Goal: Task Accomplishment & Management: Use online tool/utility

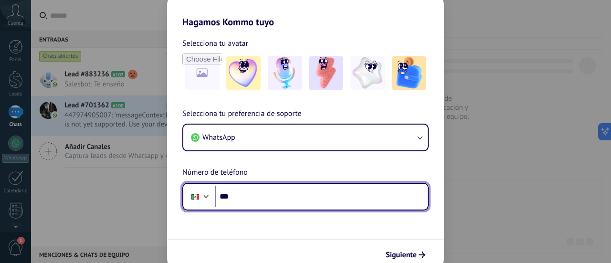
click at [261, 194] on input "***" at bounding box center [321, 197] width 213 height 22
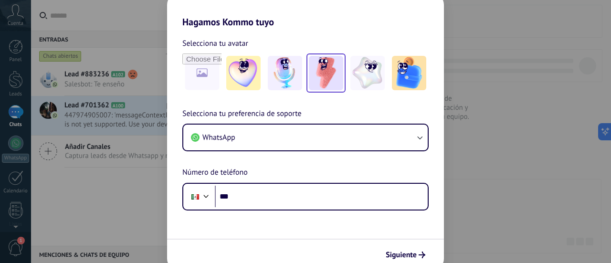
click at [324, 67] on img at bounding box center [326, 73] width 34 height 34
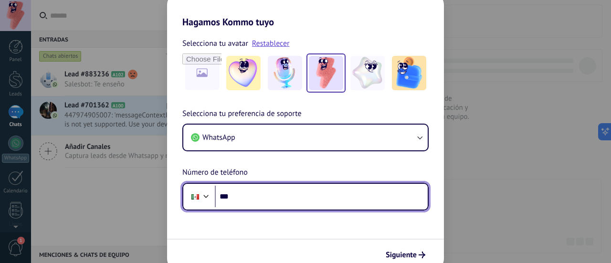
click at [274, 191] on input "***" at bounding box center [321, 197] width 213 height 22
type input "**********"
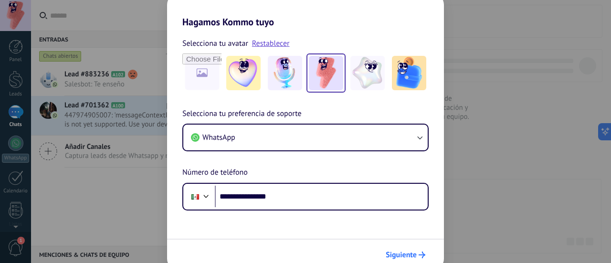
click at [418, 247] on button "Siguiente" at bounding box center [405, 255] width 48 height 16
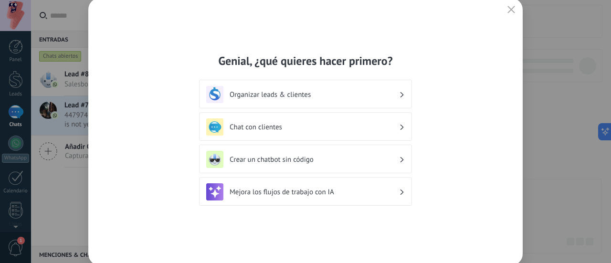
click at [341, 196] on h3 "Mejora los flujos de trabajo con IA" at bounding box center [314, 192] width 169 height 9
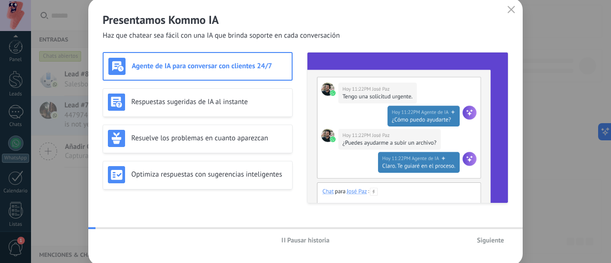
scroll to position [133, 0]
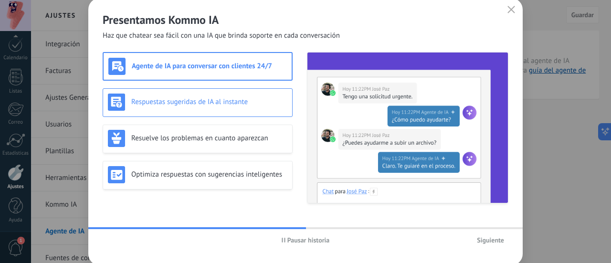
click at [254, 102] on h3 "Respuestas sugeridas de IA al instante" at bounding box center [209, 101] width 156 height 9
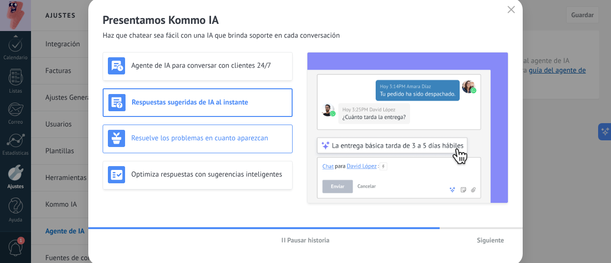
click at [224, 142] on h3 "Resuelve los problemas en cuanto aparezcan" at bounding box center [209, 138] width 156 height 9
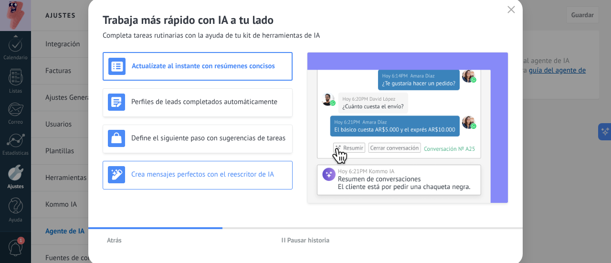
click at [263, 170] on h3 "Crea mensajes perfectos con el reescritor de IA" at bounding box center [209, 174] width 156 height 9
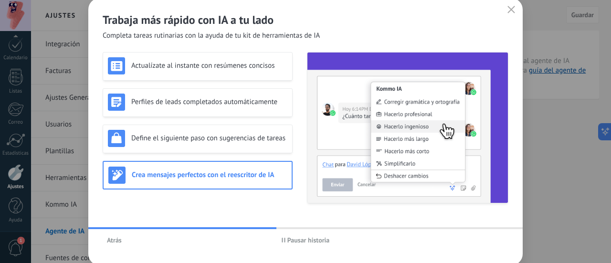
click at [511, 9] on use "button" at bounding box center [511, 9] width 7 height 7
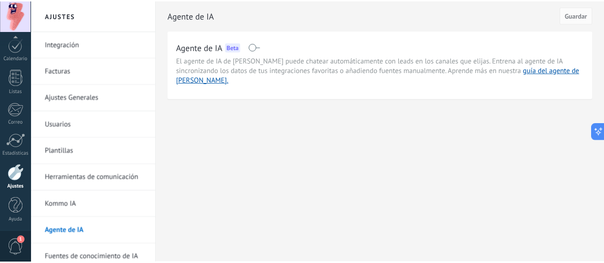
scroll to position [5, 0]
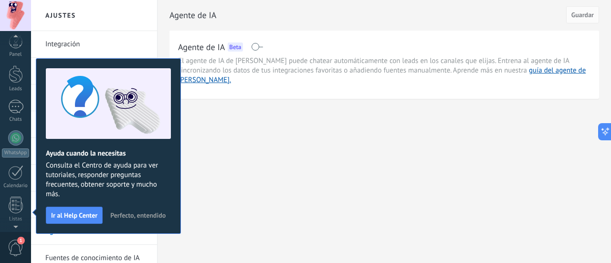
click at [385, 222] on div "Ajustes Integración Facturas Ajustes Generales Usuarios Plantillas Herramientas…" at bounding box center [321, 131] width 580 height 263
click at [255, 46] on span at bounding box center [257, 47] width 12 height 8
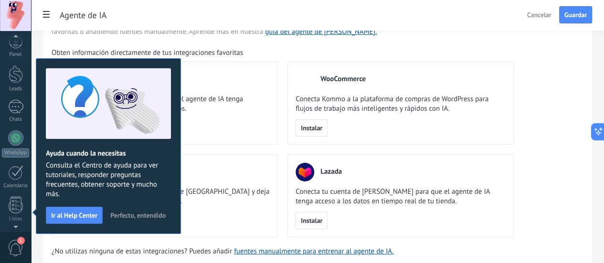
scroll to position [0, 0]
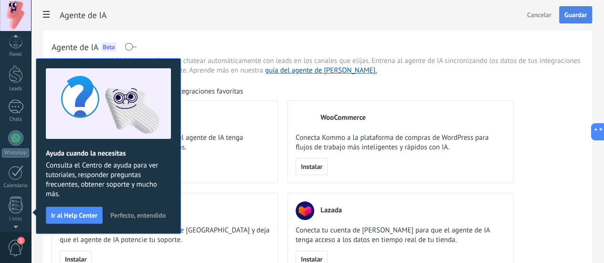
click at [570, 18] on span "Guardar" at bounding box center [575, 14] width 22 height 7
click at [139, 215] on span "Perfecto, entendido" at bounding box center [137, 215] width 55 height 7
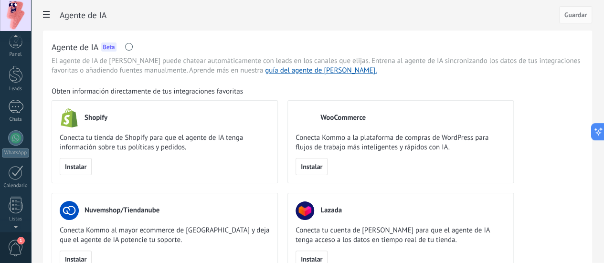
scroll to position [133, 0]
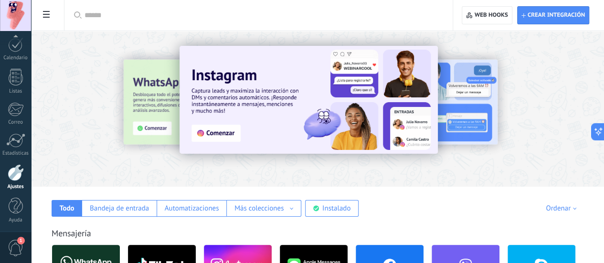
click at [281, 134] on img at bounding box center [308, 100] width 258 height 108
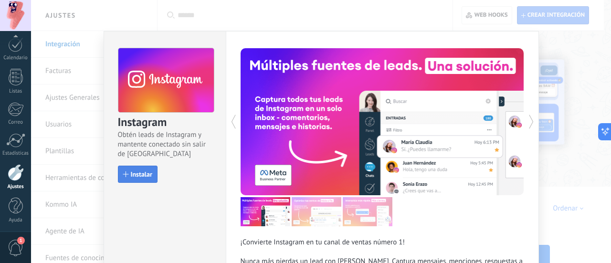
click at [138, 172] on span "Instalar" at bounding box center [141, 174] width 21 height 7
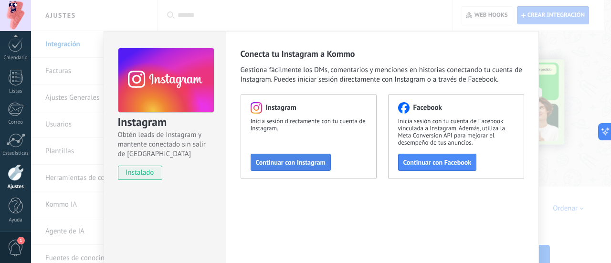
click at [300, 164] on span "Continuar con Instagram" at bounding box center [291, 162] width 70 height 7
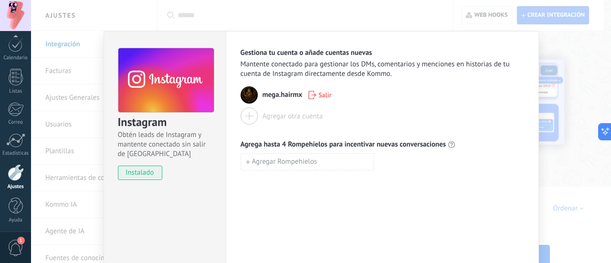
click at [562, 162] on div "Instagram Obtén leads de Instagram y mantente conectado sin salir de Kommo inst…" at bounding box center [321, 131] width 580 height 263
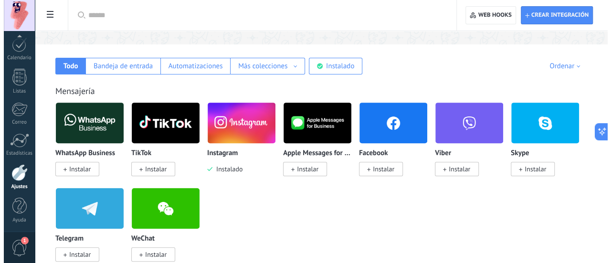
scroll to position [142, 0]
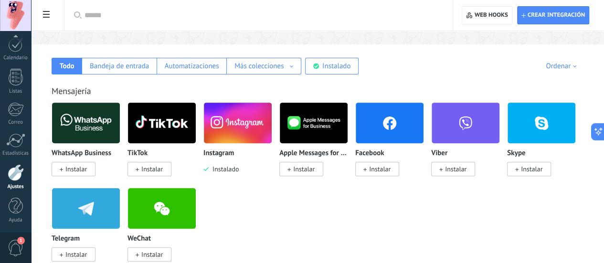
click at [390, 168] on span "Instalar" at bounding box center [379, 169] width 21 height 9
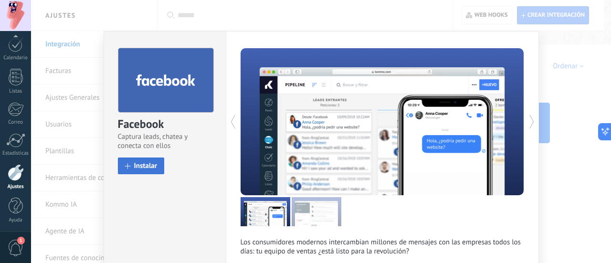
click at [149, 166] on span "Instalar" at bounding box center [145, 165] width 23 height 7
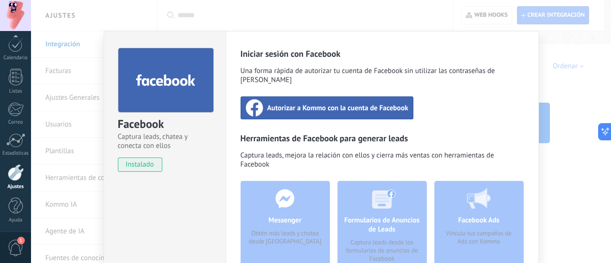
click at [388, 103] on span "Autorizar a Kommo con la cuenta de Facebook" at bounding box center [337, 108] width 141 height 10
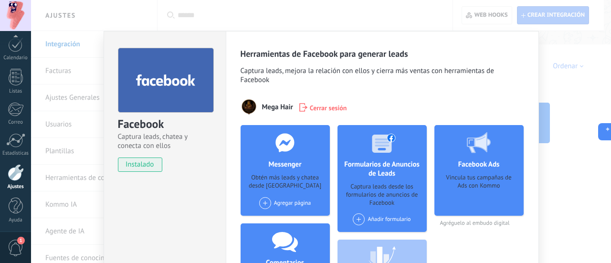
click at [573, 87] on div "Facebook Captura leads, chatea y conecta con ellos instalado Desinstalar Herram…" at bounding box center [321, 131] width 580 height 263
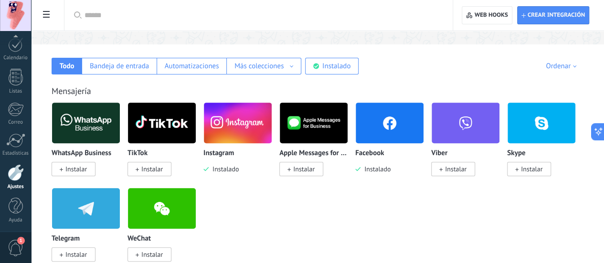
click at [63, 166] on span at bounding box center [61, 169] width 3 height 9
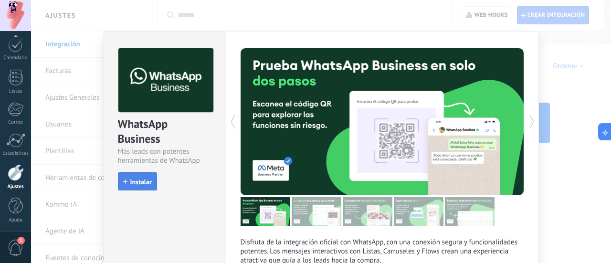
click at [141, 182] on span "Instalar" at bounding box center [140, 181] width 21 height 7
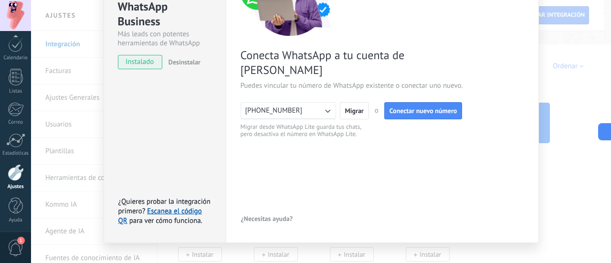
scroll to position [118, 0]
click at [354, 107] on span "Migrar" at bounding box center [354, 110] width 19 height 7
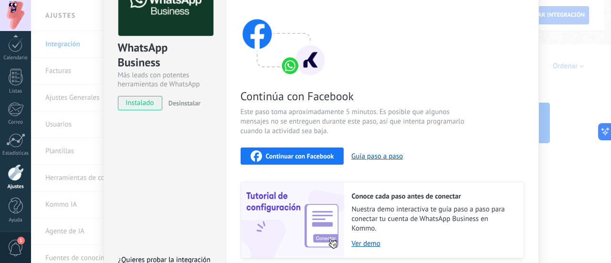
scroll to position [63, 0]
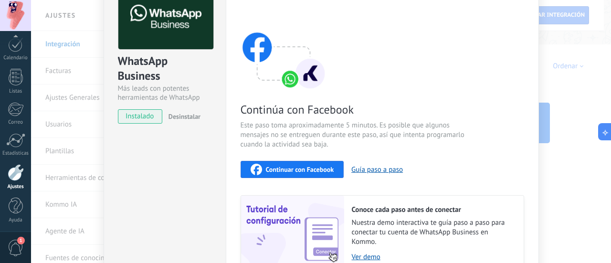
click at [314, 171] on span "Continuar con Facebook" at bounding box center [300, 169] width 68 height 7
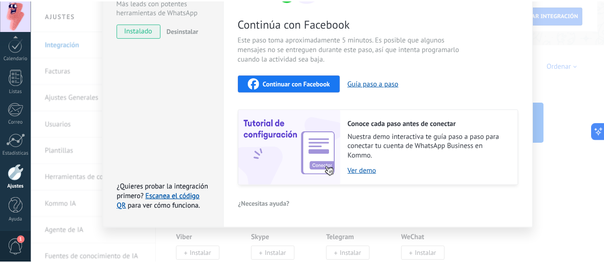
scroll to position [0, 0]
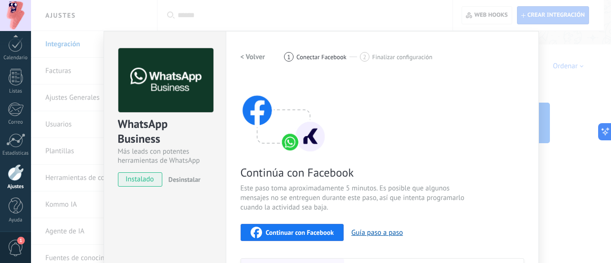
click at [569, 78] on div "WhatsApp Business Más leads con potentes herramientas de WhatsApp instalado Des…" at bounding box center [321, 131] width 580 height 263
